Goal: Transaction & Acquisition: Purchase product/service

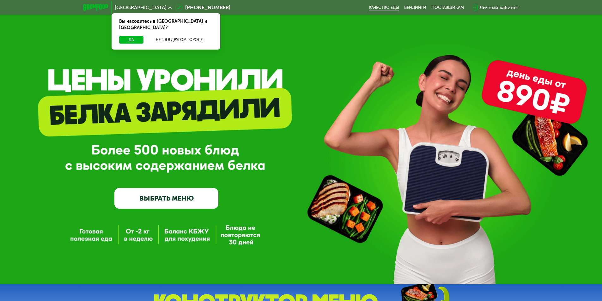
click at [391, 9] on link "Качество еды" at bounding box center [384, 7] width 30 height 5
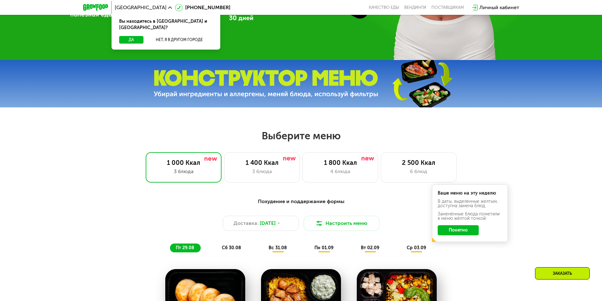
scroll to position [221, 0]
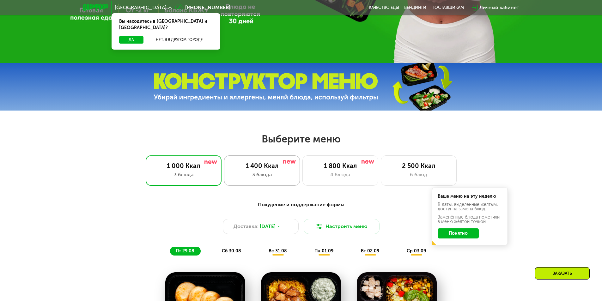
click at [285, 168] on div "1 400 Ккал" at bounding box center [262, 166] width 63 height 8
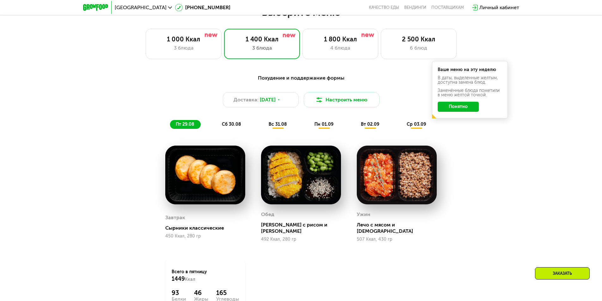
scroll to position [348, 0]
